Goal: Navigation & Orientation: Go to known website

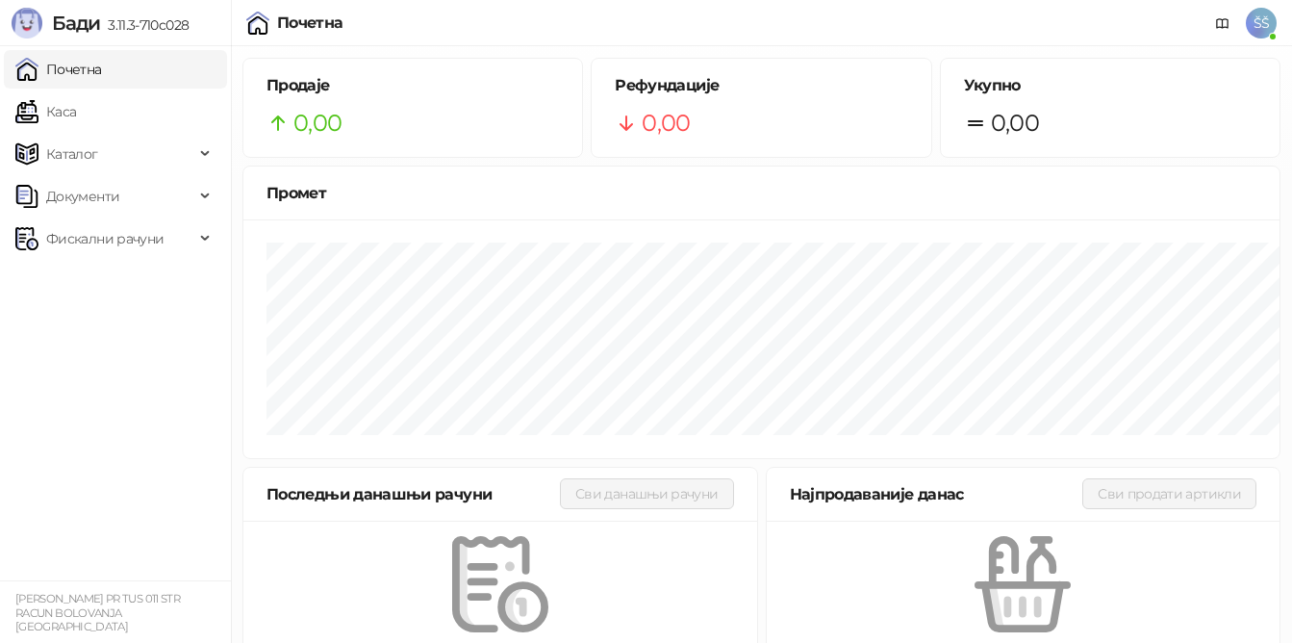
click at [269, 35] on div at bounding box center [257, 23] width 23 height 23
click at [246, 35] on img at bounding box center [257, 23] width 23 height 23
click at [277, 31] on div "Почетна" at bounding box center [310, 22] width 66 height 15
